Goal: Task Accomplishment & Management: Use online tool/utility

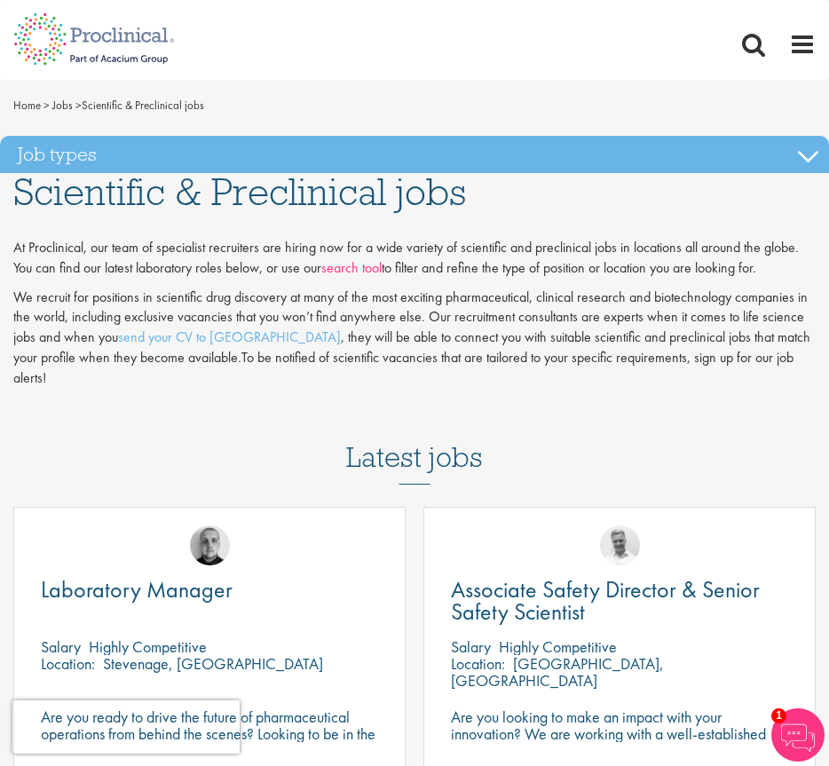
click at [354, 267] on link "search tool" at bounding box center [351, 267] width 60 height 19
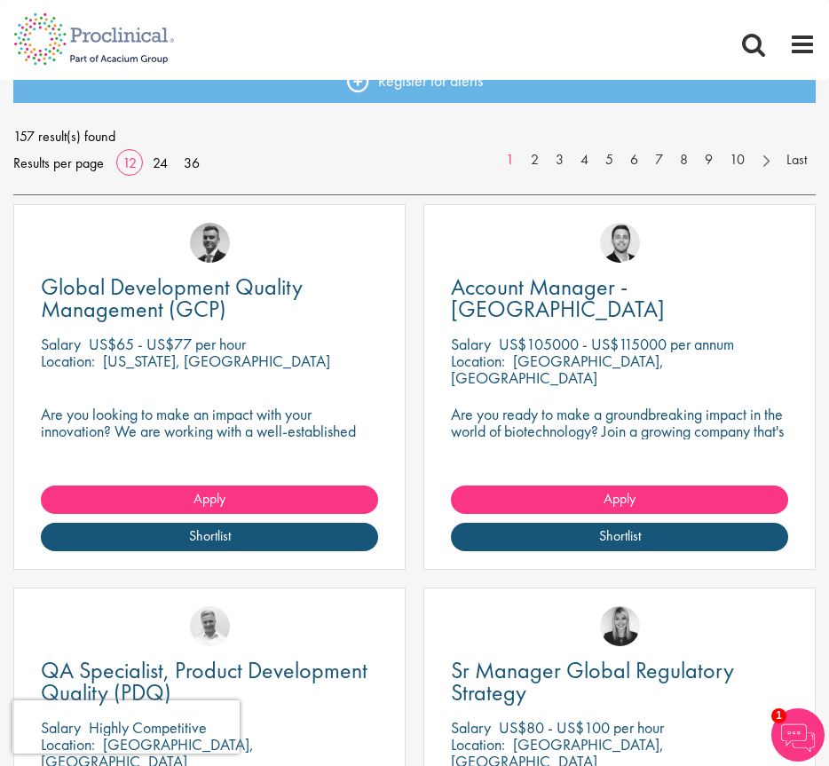
scroll to position [249, 0]
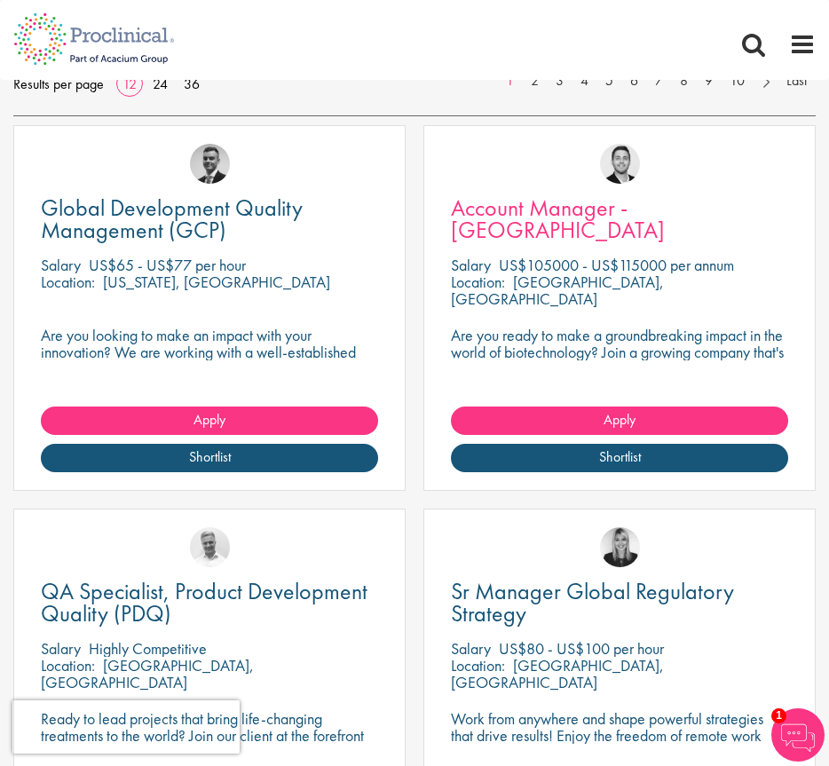
click at [553, 210] on span "Account Manager - [GEOGRAPHIC_DATA]" at bounding box center [558, 219] width 214 height 52
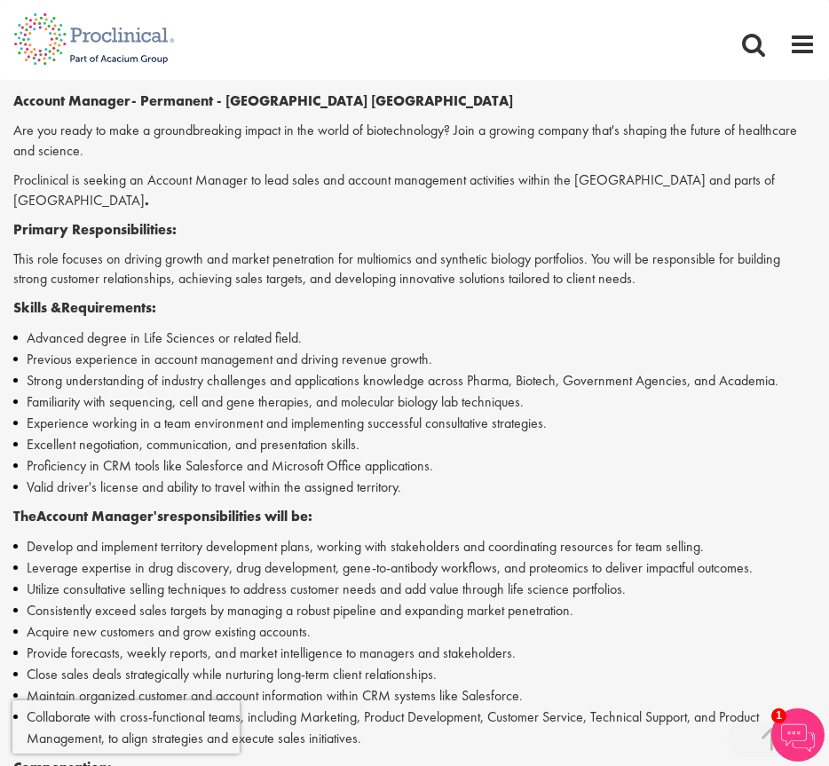
scroll to position [725, 0]
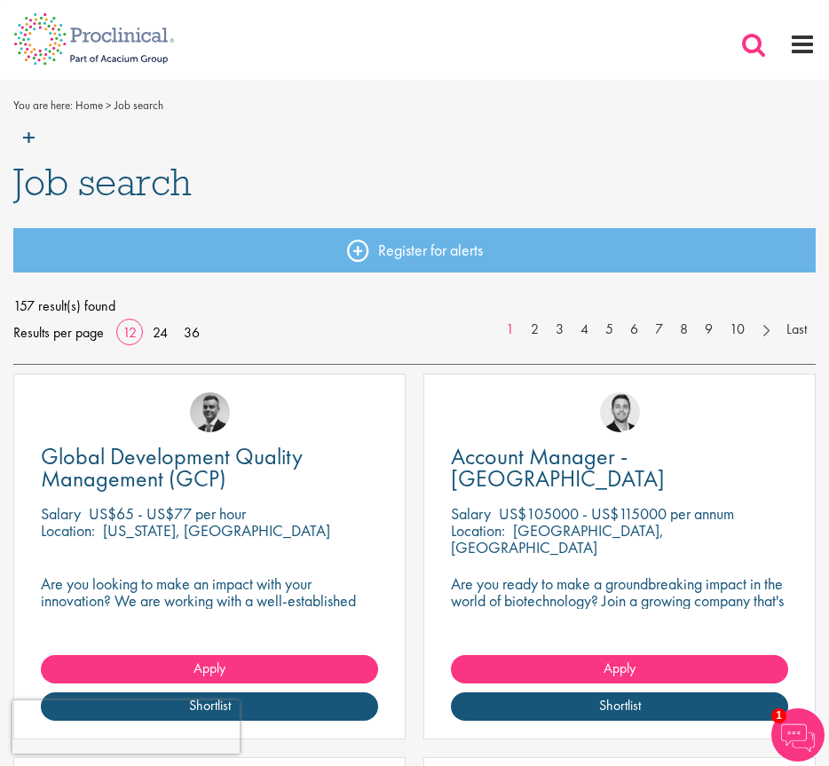
click at [760, 46] on span at bounding box center [754, 44] width 27 height 27
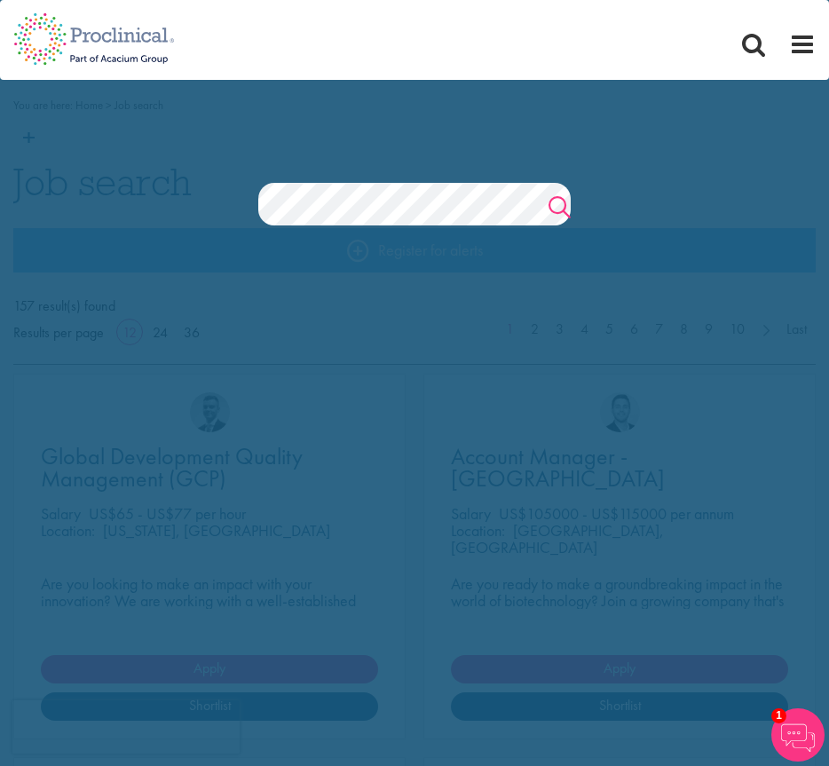
click at [558, 206] on link "Search" at bounding box center [560, 210] width 22 height 36
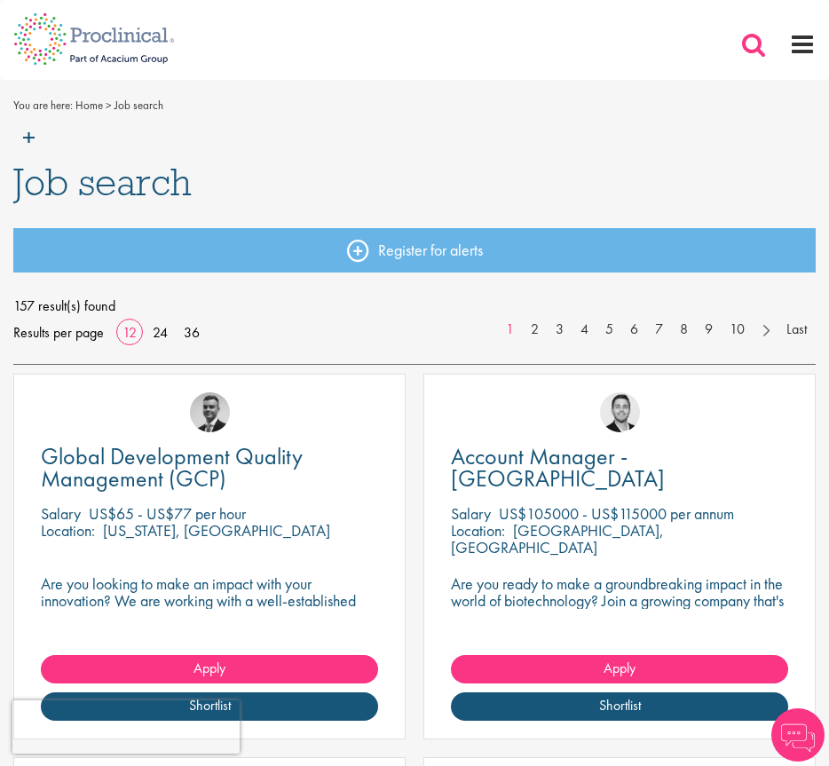
click at [749, 49] on span at bounding box center [754, 44] width 27 height 27
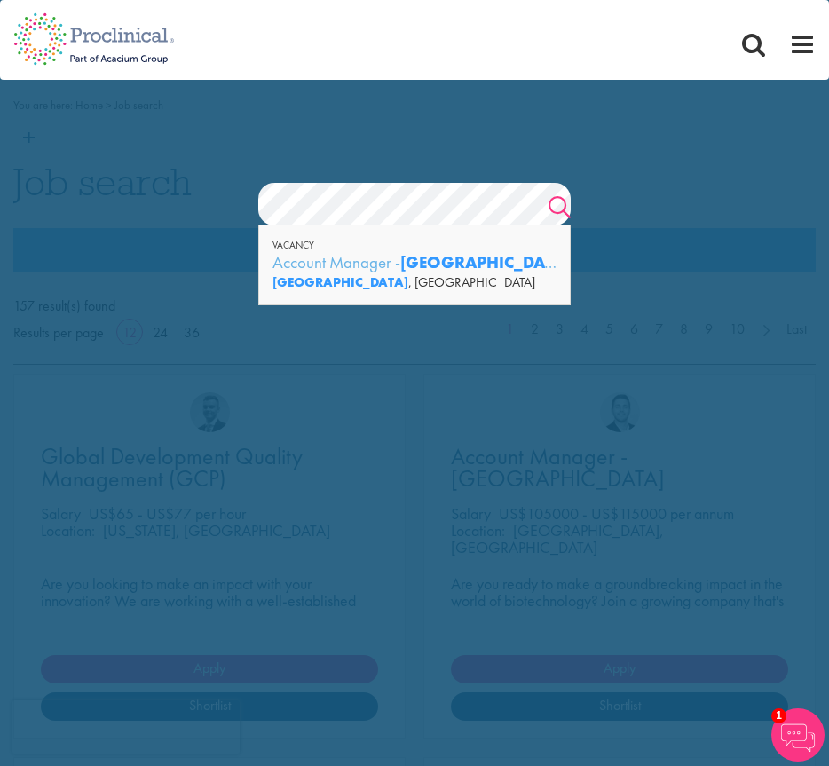
click at [555, 207] on link "Search" at bounding box center [560, 210] width 22 height 36
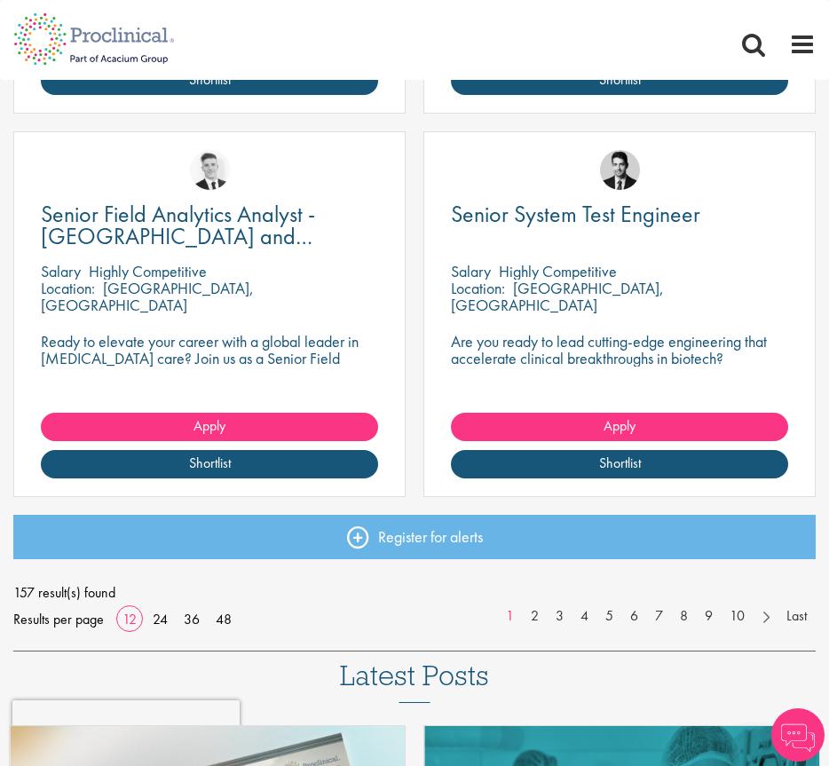
scroll to position [2351, 0]
